Goal: Contribute content: Contribute content

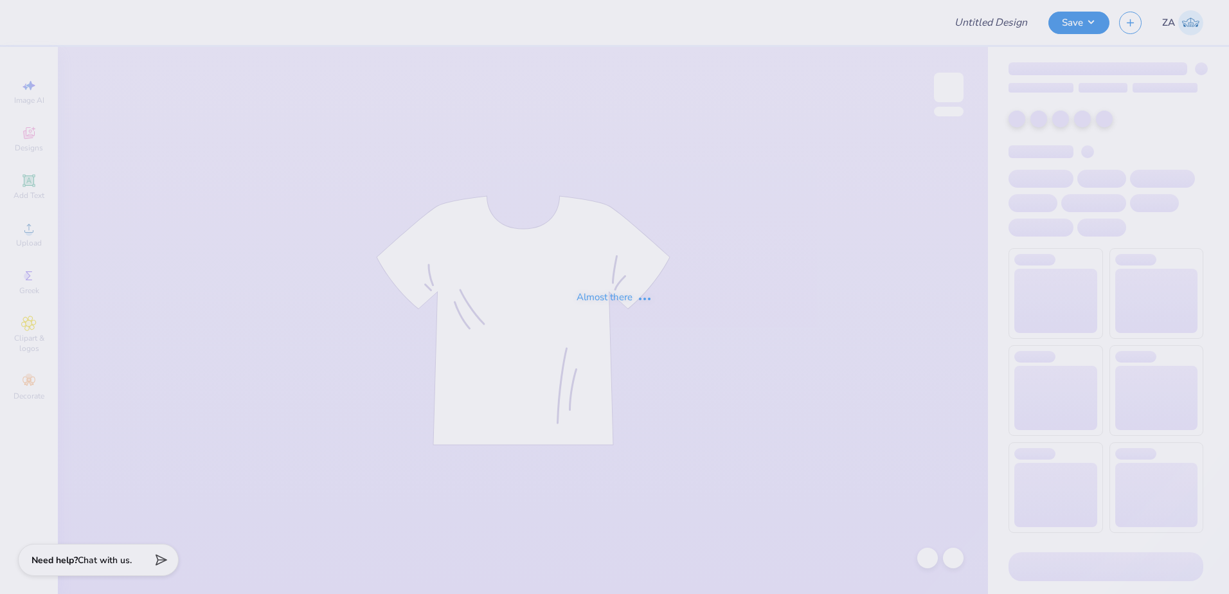
type input "5K Hoodie"
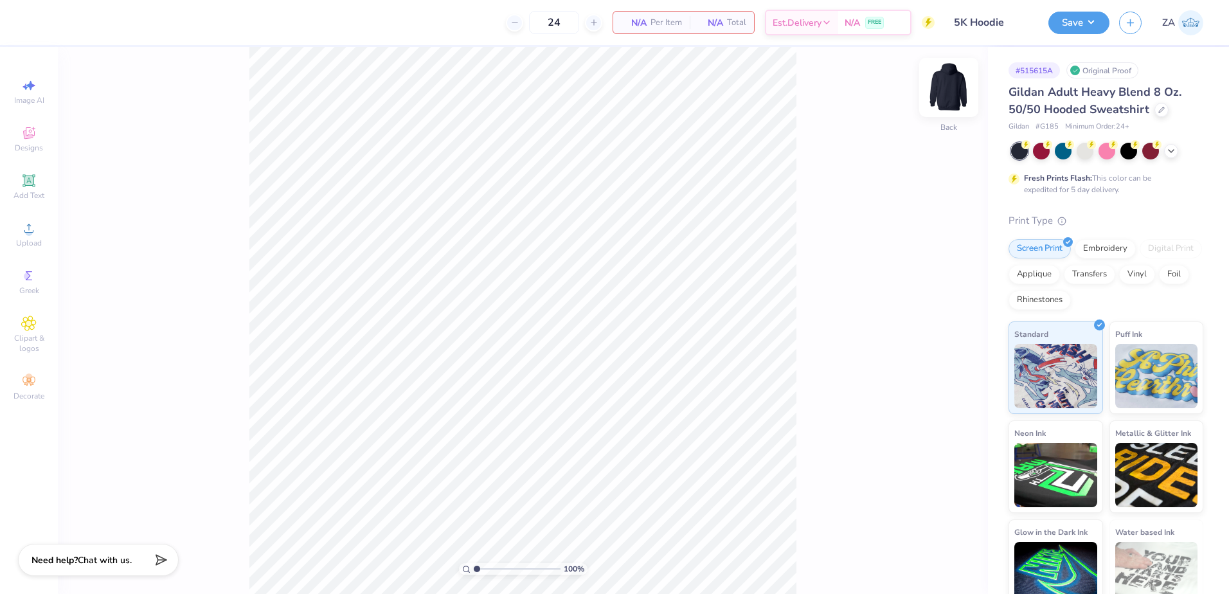
click at [953, 81] on img at bounding box center [948, 87] width 51 height 51
click at [968, 93] on div "100 % Front" at bounding box center [523, 320] width 930 height 547
click at [943, 84] on img at bounding box center [948, 87] width 51 height 51
click at [30, 233] on circle at bounding box center [28, 232] width 7 height 7
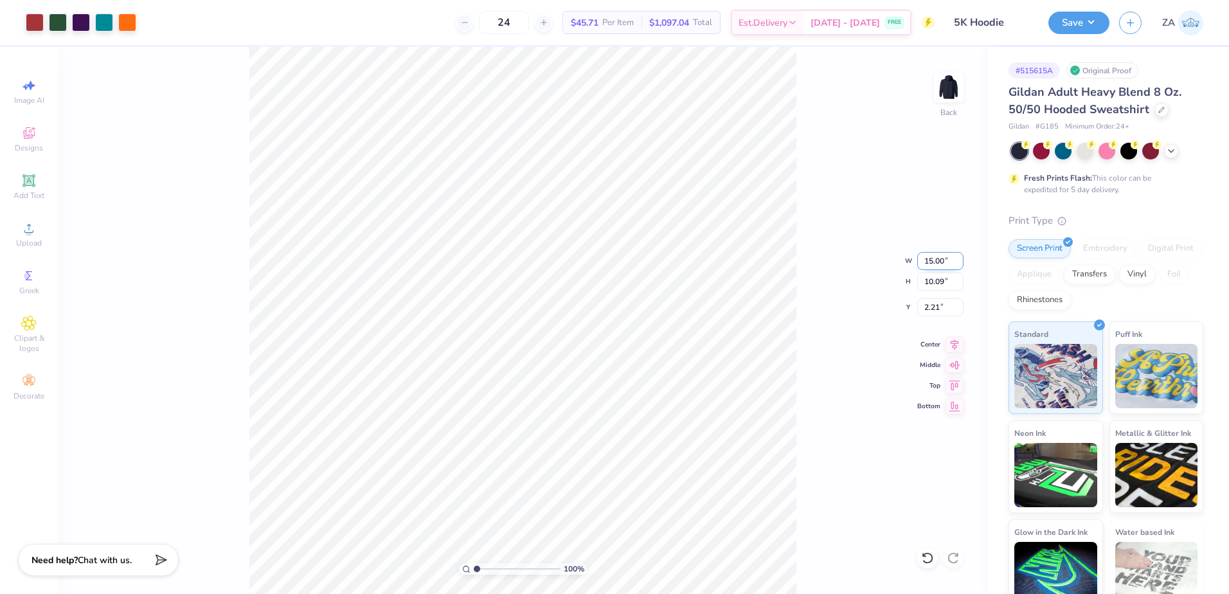
drag, startPoint x: 949, startPoint y: 260, endPoint x: 919, endPoint y: 257, distance: 30.4
click at [919, 257] on input "15.00" at bounding box center [940, 261] width 46 height 18
type input "12.00"
type input "8.07"
drag, startPoint x: 919, startPoint y: 307, endPoint x: 937, endPoint y: 309, distance: 18.7
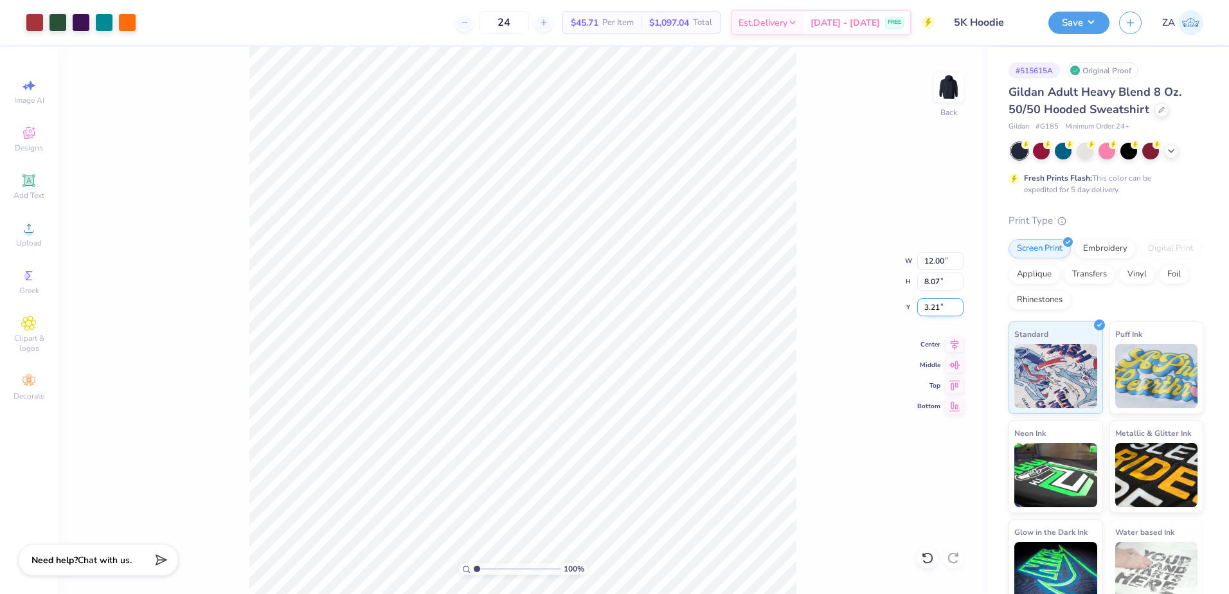
click at [937, 309] on input "3.21" at bounding box center [940, 307] width 46 height 18
type input "1"
type input "3.00"
click at [1070, 15] on button "Save" at bounding box center [1079, 21] width 61 height 23
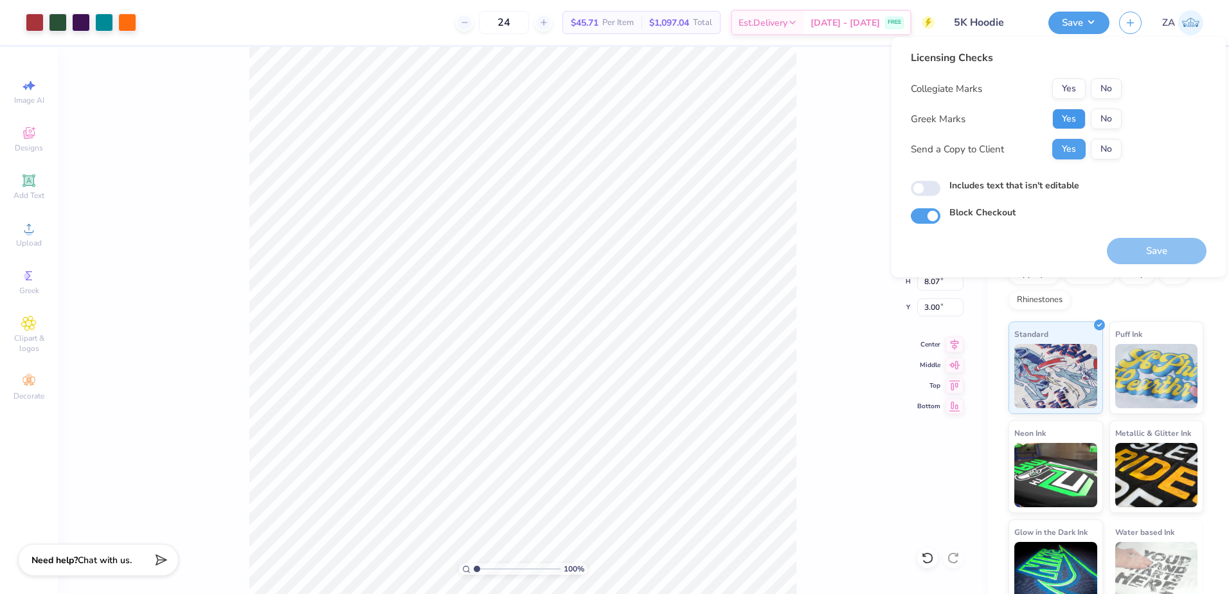
click at [1084, 119] on button "Yes" at bounding box center [1068, 119] width 33 height 21
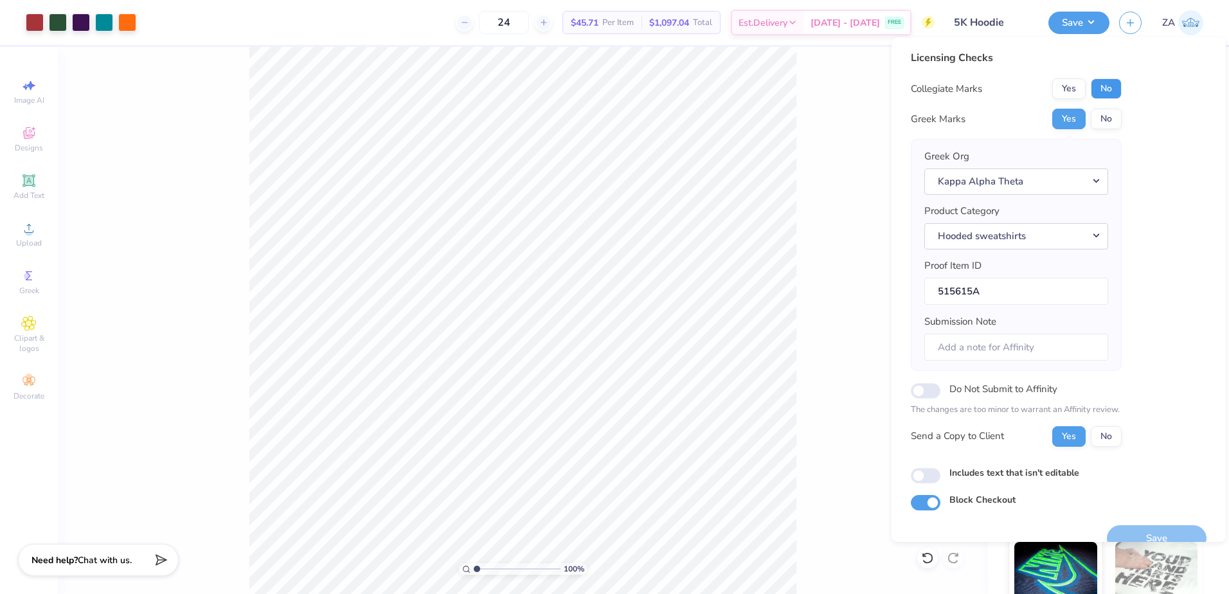
click at [1111, 93] on button "No" at bounding box center [1106, 88] width 31 height 21
click at [1139, 526] on button "Save" at bounding box center [1157, 538] width 100 height 26
